Goal: Understand process/instructions

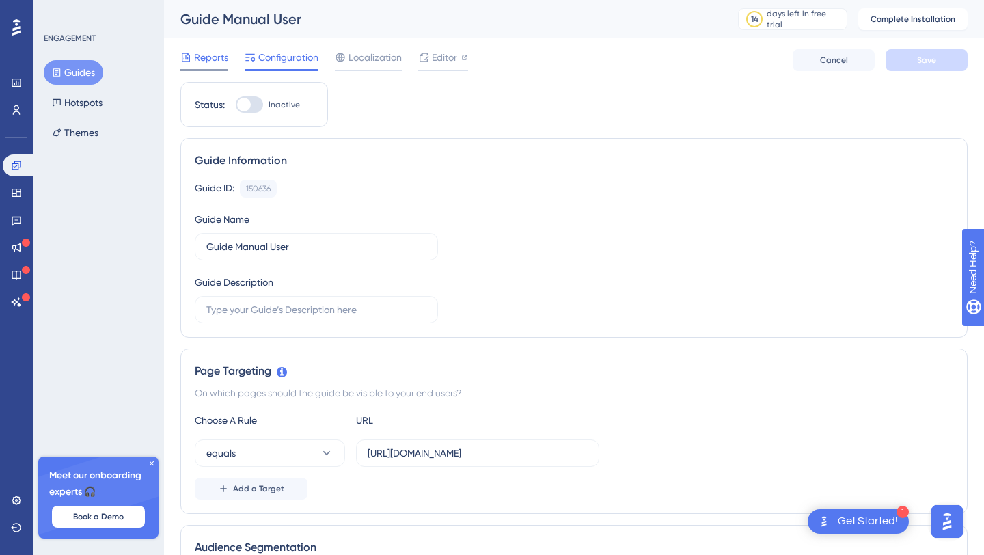
click at [219, 56] on span "Reports" at bounding box center [211, 57] width 34 height 16
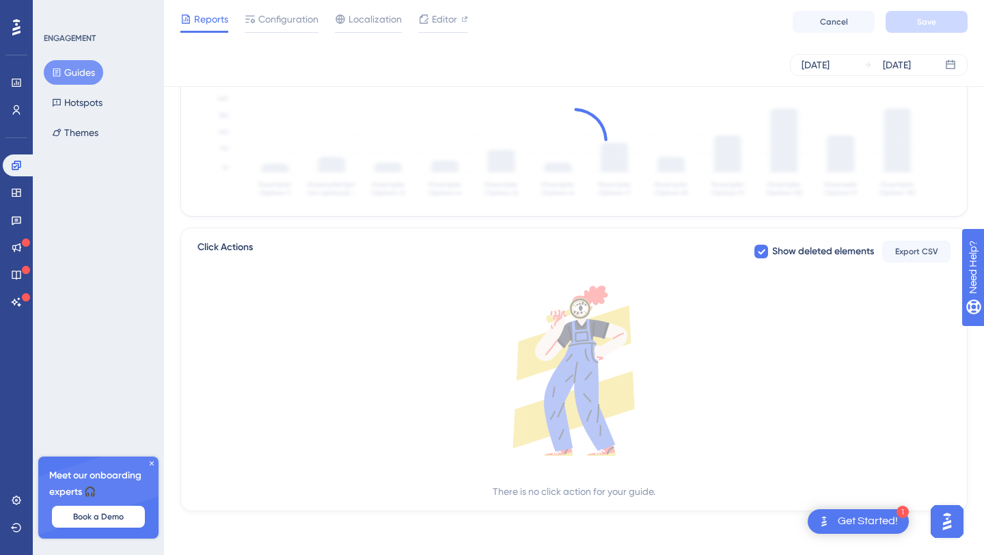
scroll to position [399, 0]
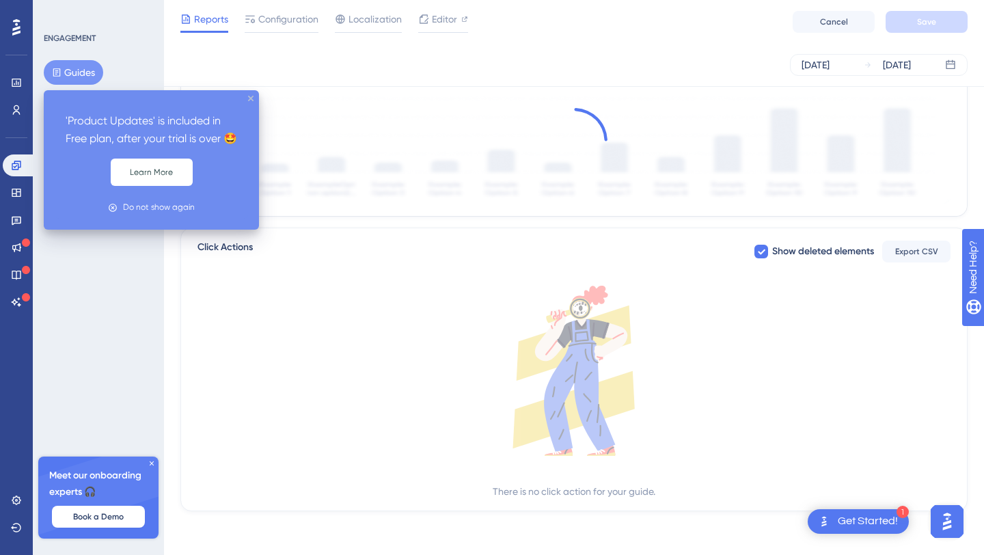
click at [251, 98] on icon "close tooltip" at bounding box center [250, 98] width 5 height 5
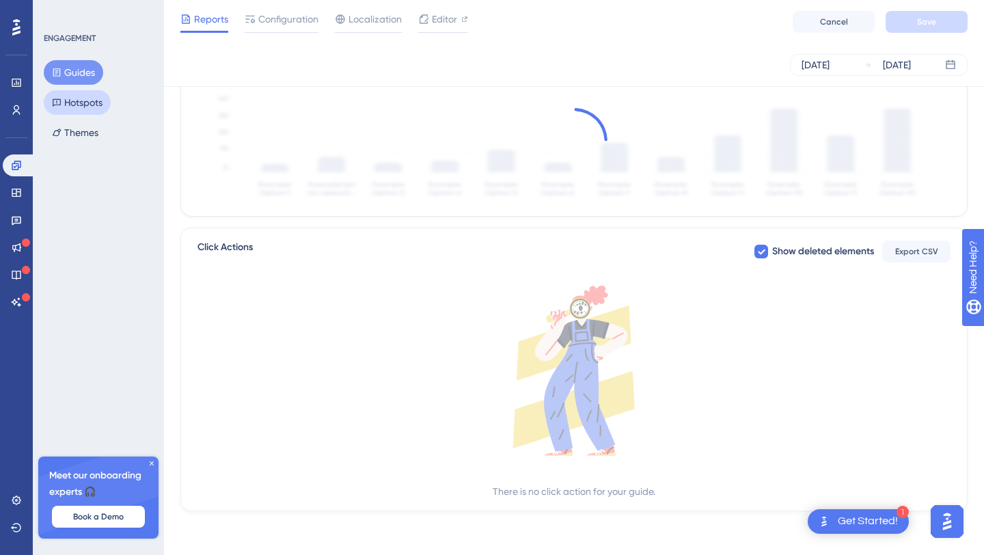
click at [76, 109] on button "Hotspots" at bounding box center [77, 102] width 67 height 25
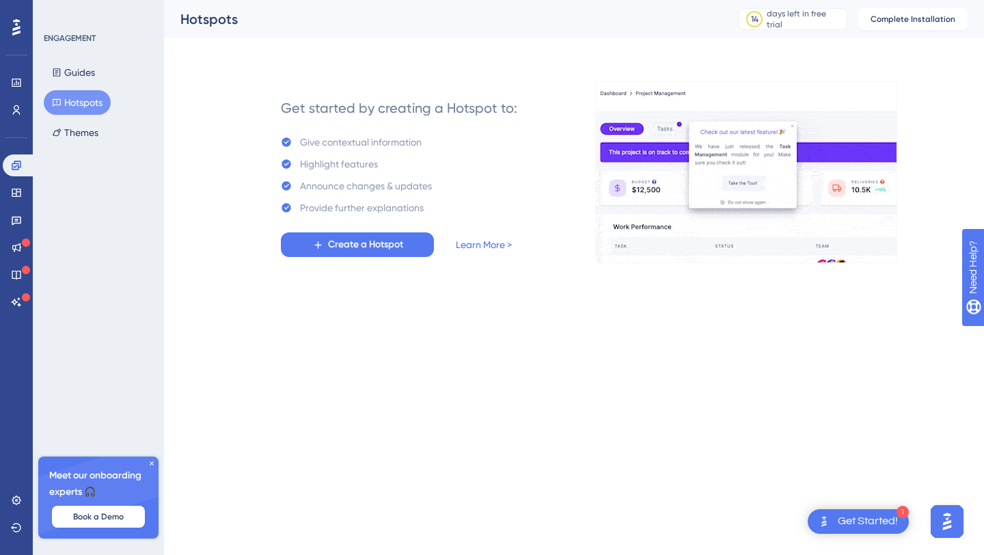
click at [881, 527] on div "Get Started!" at bounding box center [868, 521] width 60 height 15
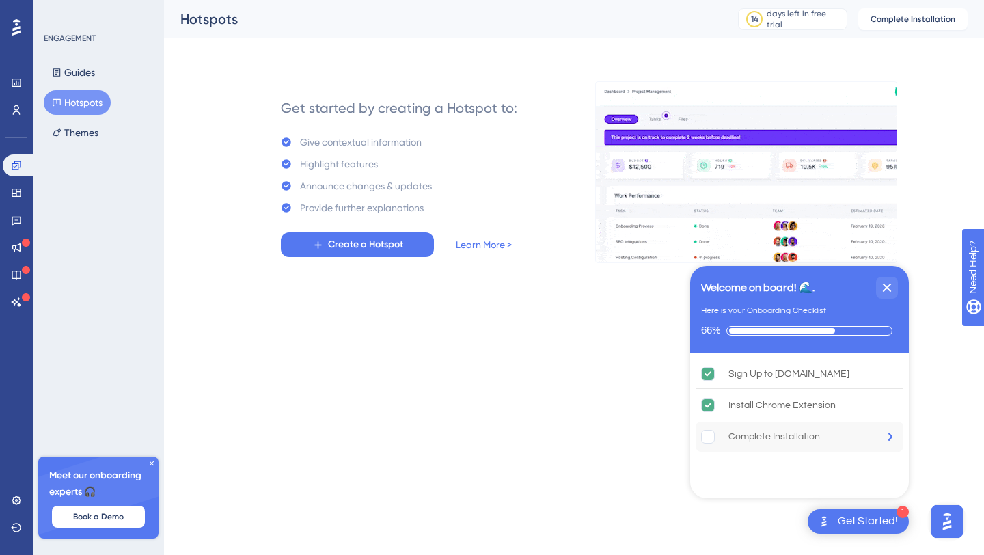
click at [765, 437] on div "Complete Installation" at bounding box center [774, 436] width 92 height 16
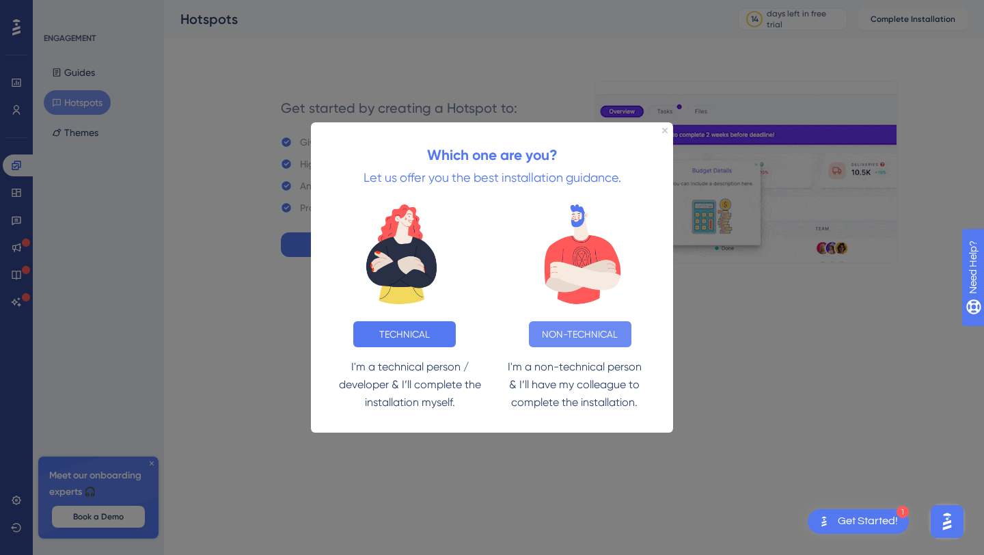
click at [563, 333] on button "NON-TECHNICAL" at bounding box center [580, 333] width 102 height 26
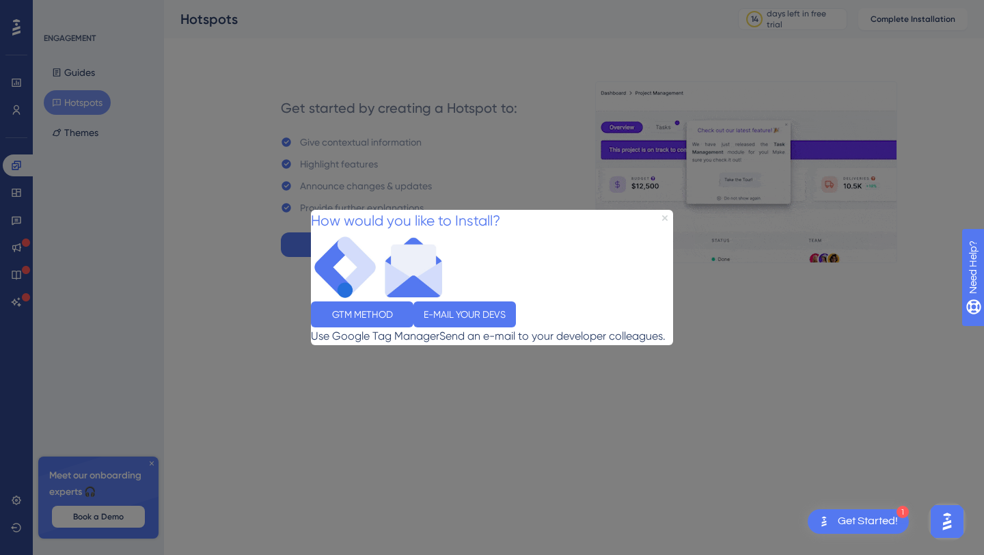
click at [665, 215] on icon "Close Preview" at bounding box center [664, 217] width 5 height 5
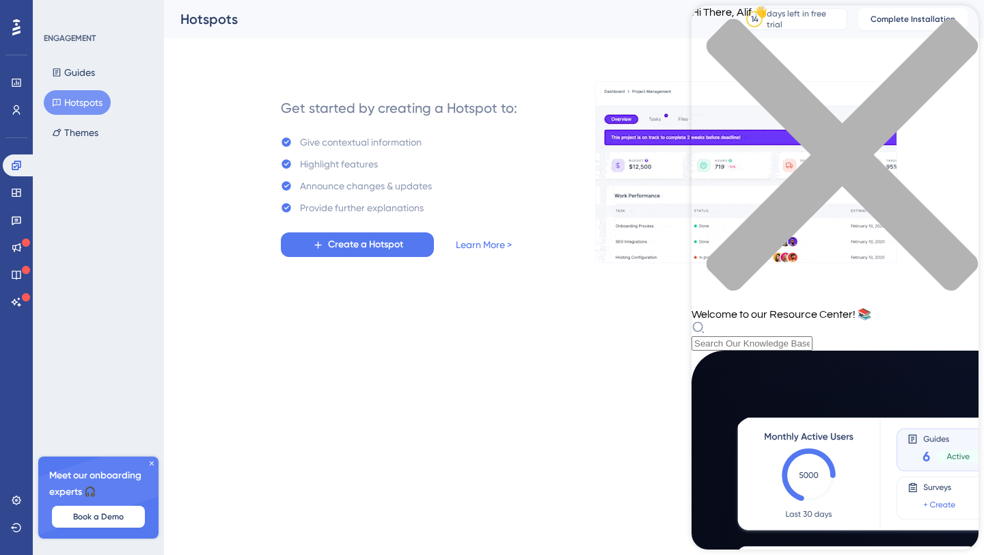
scroll to position [394, 0]
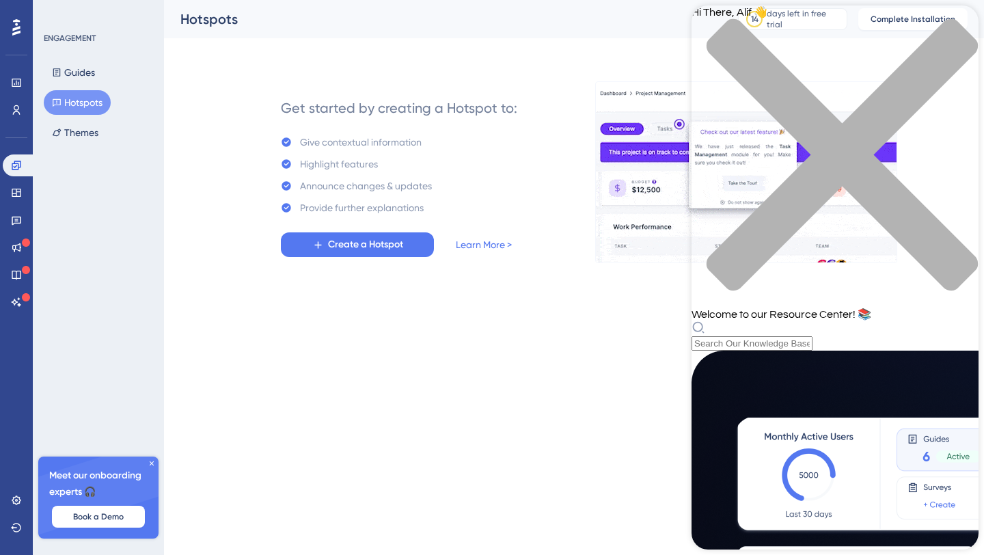
scroll to position [0, 0]
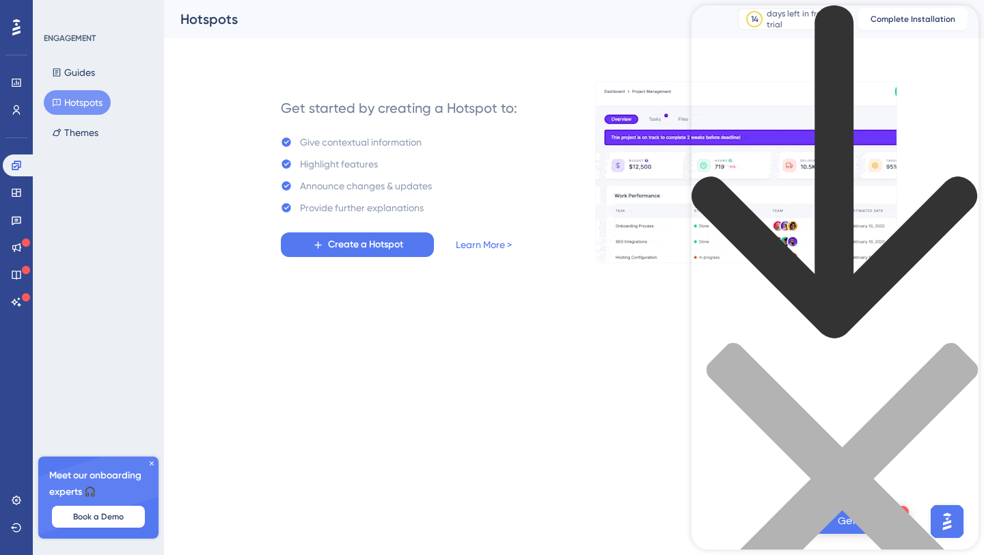
click at [712, 24] on icon "back to header" at bounding box center [834, 172] width 287 height 335
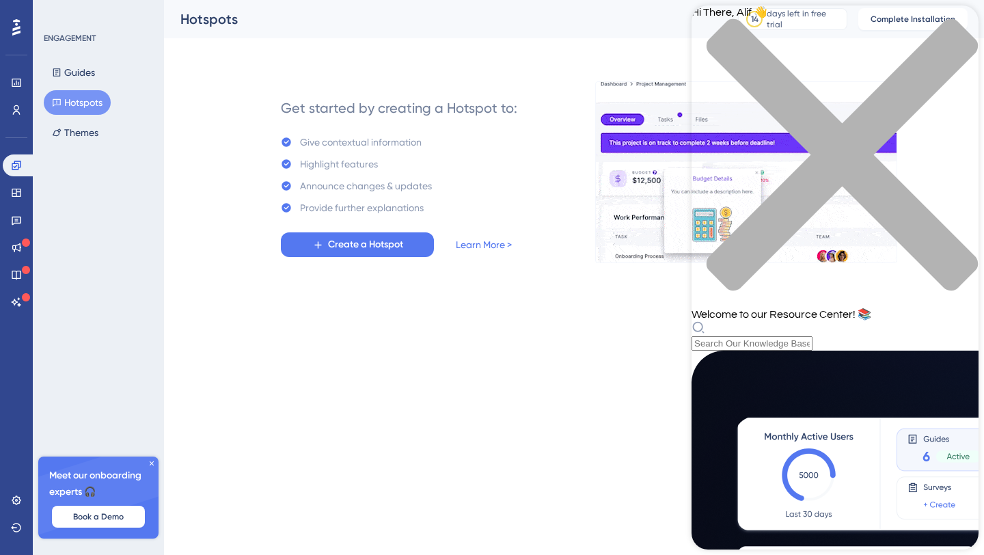
scroll to position [542, 0]
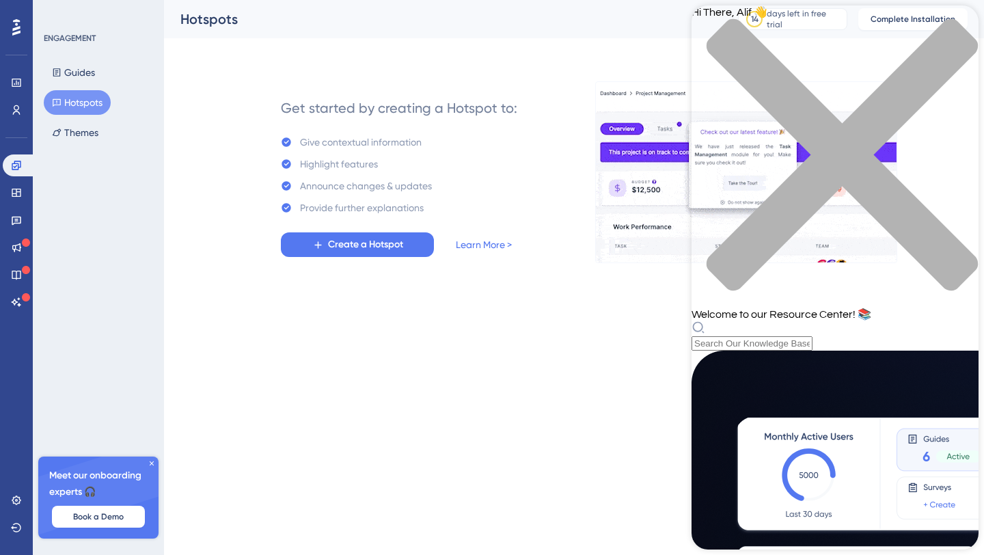
click at [473, 0] on html "1 Get Started! Performance Users Engagement Widgets Feedback Product Updates Kn…" at bounding box center [492, 0] width 984 height 0
